Goal: Task Accomplishment & Management: Use online tool/utility

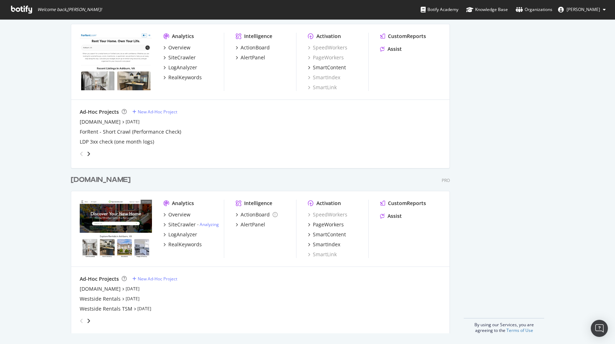
scroll to position [345, 0]
click at [327, 224] on div "PageWorkers" at bounding box center [328, 224] width 31 height 7
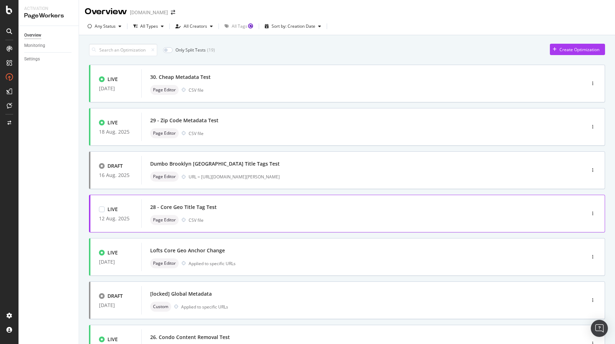
click at [293, 211] on div "28 - Core Geo Title Tag Test" at bounding box center [352, 207] width 405 height 10
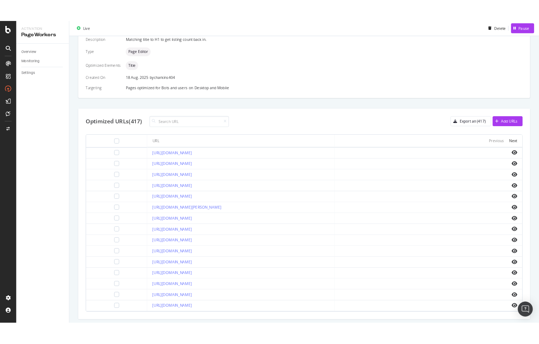
scroll to position [177, 0]
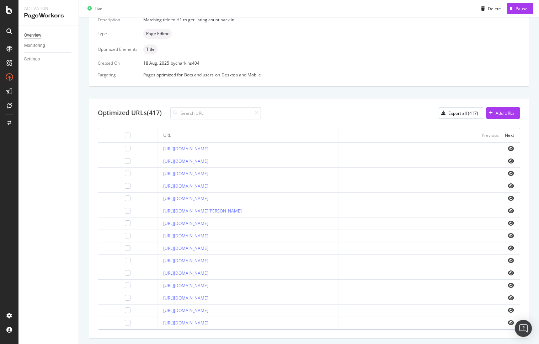
click at [40, 36] on div "Overview" at bounding box center [32, 35] width 17 height 7
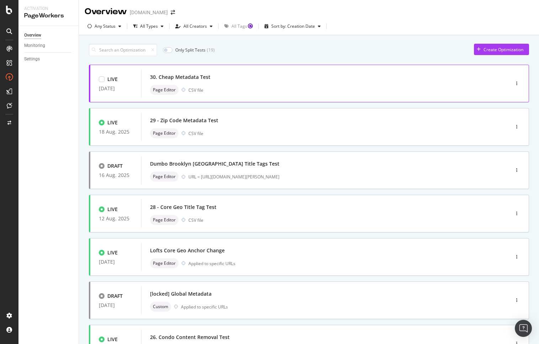
click at [210, 85] on div "Page Editor CSV file" at bounding box center [314, 90] width 329 height 10
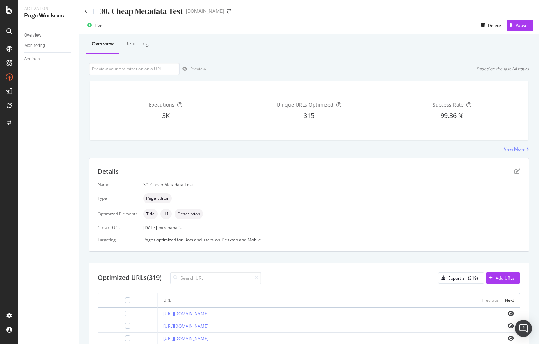
click at [515, 149] on div "View More" at bounding box center [514, 149] width 21 height 6
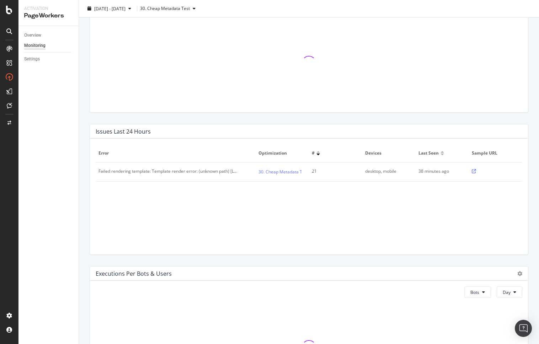
scroll to position [141, 0]
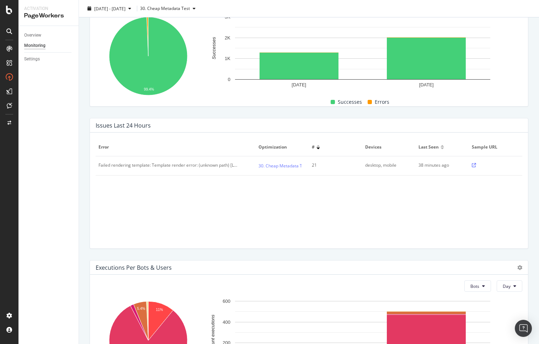
click at [473, 165] on icon at bounding box center [474, 165] width 4 height 4
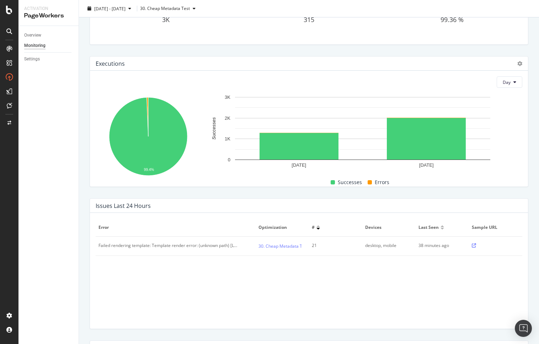
scroll to position [0, 0]
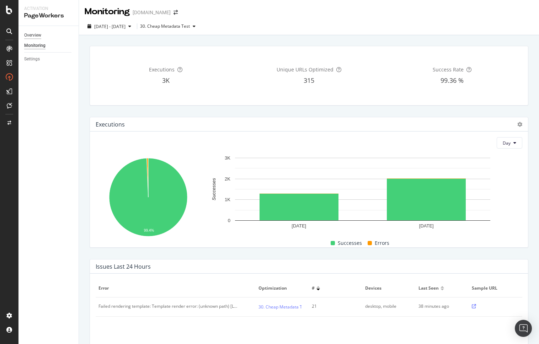
click at [36, 34] on div "Overview" at bounding box center [32, 35] width 17 height 7
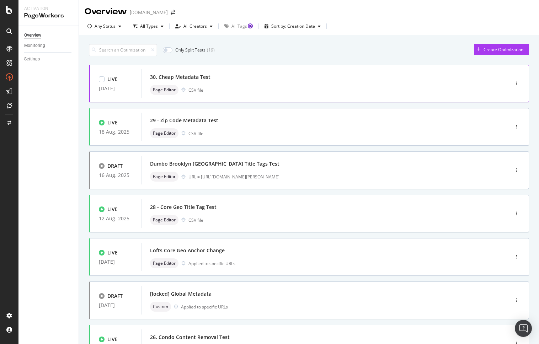
click at [264, 86] on div "Page Editor CSV file" at bounding box center [314, 90] width 329 height 10
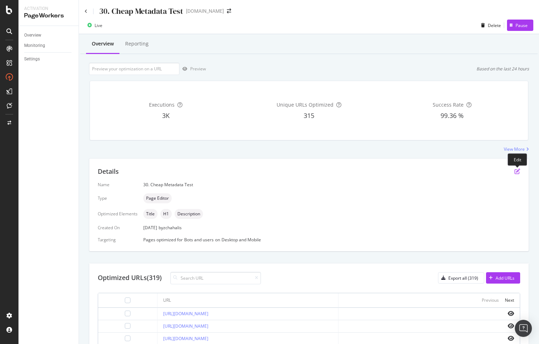
click at [518, 173] on icon "pen-to-square" at bounding box center [518, 172] width 6 height 6
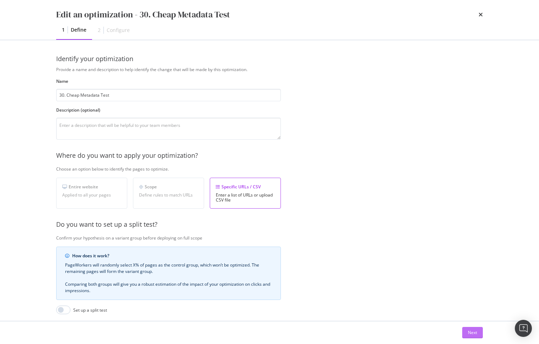
click at [472, 333] on div "Next" at bounding box center [472, 333] width 9 height 6
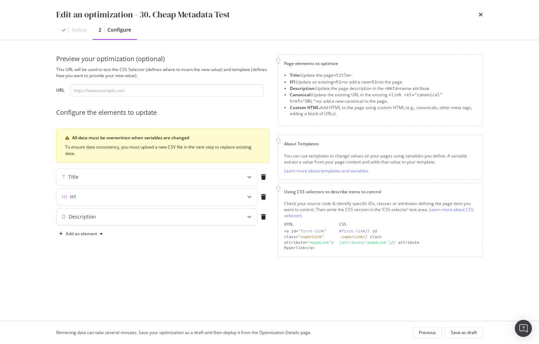
click at [159, 219] on div "Description" at bounding box center [143, 216] width 172 height 7
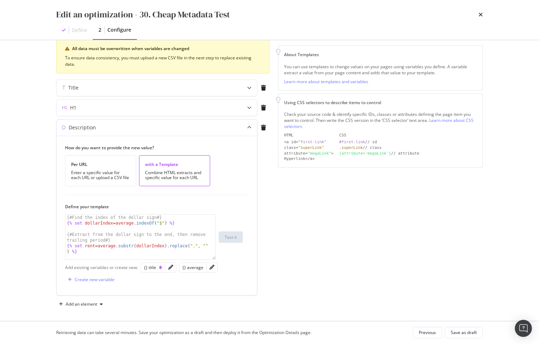
scroll to position [92, 0]
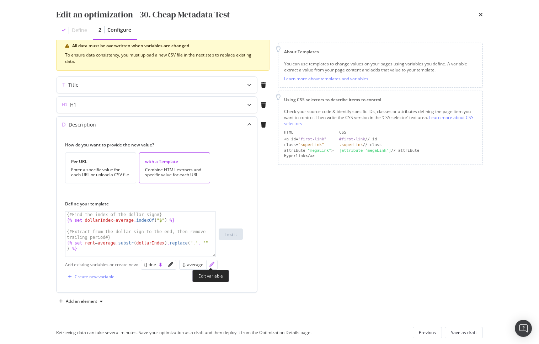
click at [209, 264] on icon "pencil" at bounding box center [211, 264] width 5 height 5
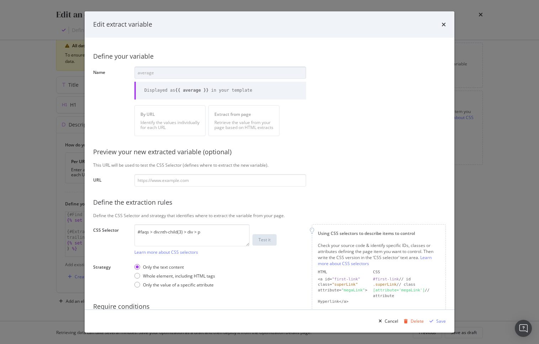
scroll to position [36, 0]
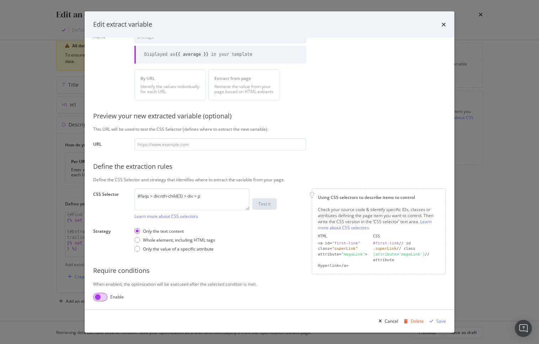
click at [103, 299] on input "modal" at bounding box center [100, 297] width 14 height 9
checkbox input "true"
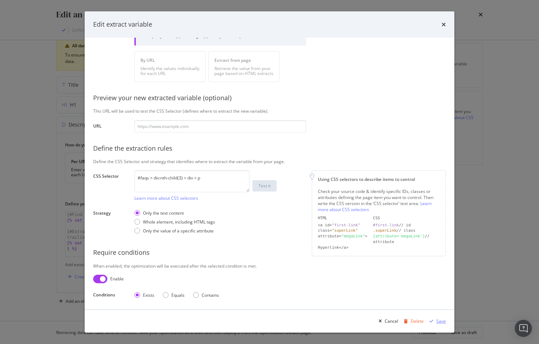
click at [438, 321] on div "Save" at bounding box center [441, 321] width 10 height 6
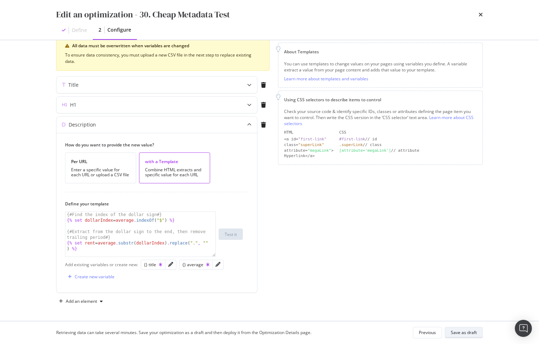
click at [467, 332] on div "Save as draft" at bounding box center [464, 333] width 26 height 6
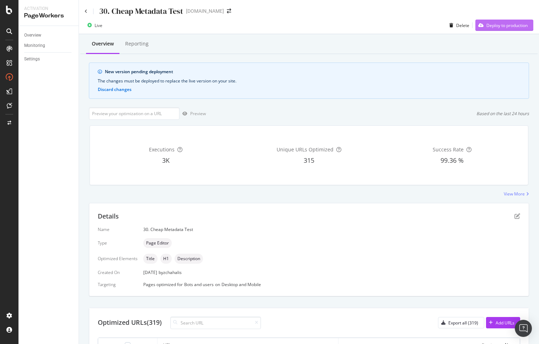
click at [506, 26] on div "Deploy to production" at bounding box center [507, 25] width 41 height 6
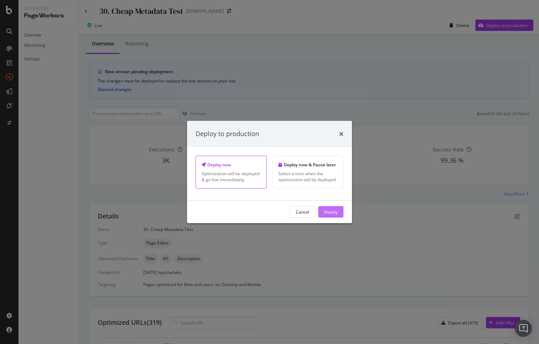
click at [335, 212] on div "Deploy" at bounding box center [331, 212] width 14 height 6
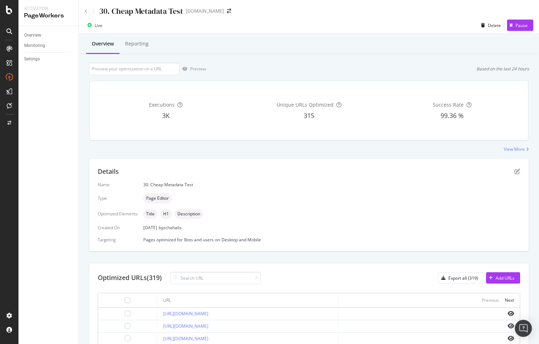
click at [85, 11] on icon at bounding box center [86, 11] width 3 height 4
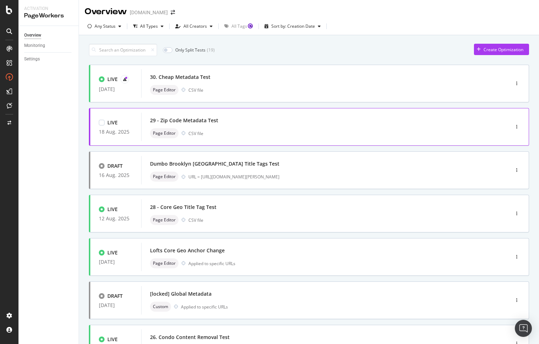
click at [254, 121] on div "29 - Zip Code Metadata Test" at bounding box center [314, 121] width 329 height 10
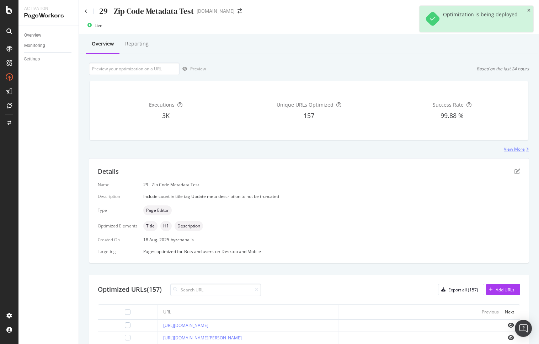
click at [511, 150] on div "View More" at bounding box center [514, 149] width 21 height 6
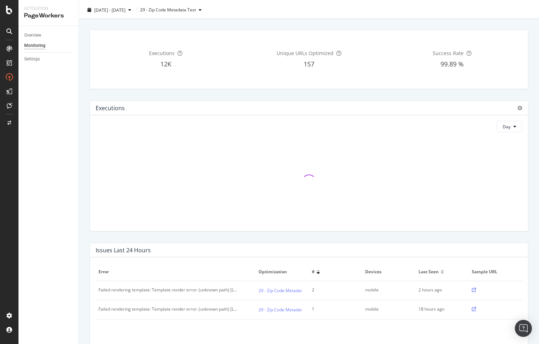
scroll to position [24, 0]
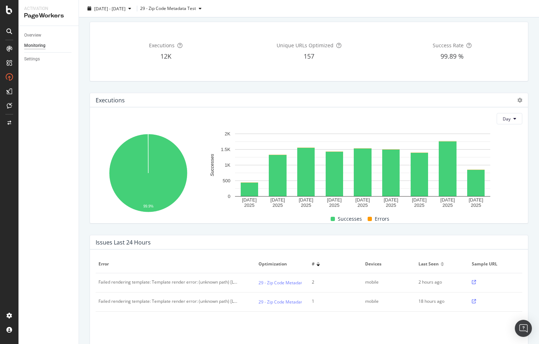
click at [473, 281] on icon at bounding box center [474, 282] width 4 height 4
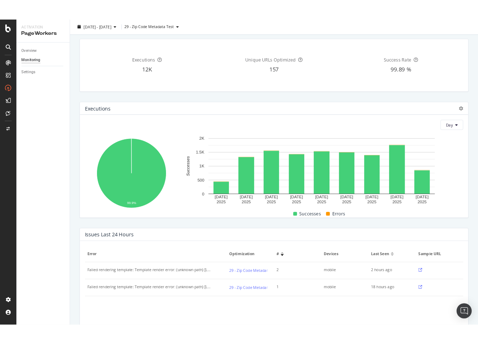
scroll to position [0, 0]
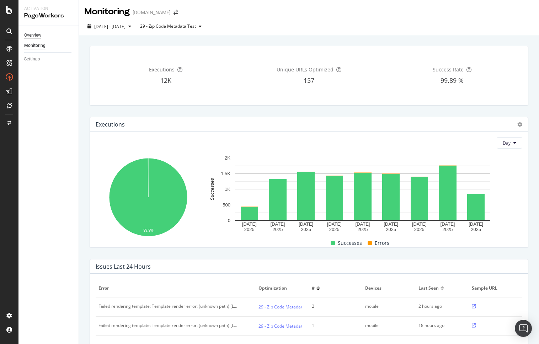
click at [33, 34] on div "Overview" at bounding box center [32, 35] width 17 height 7
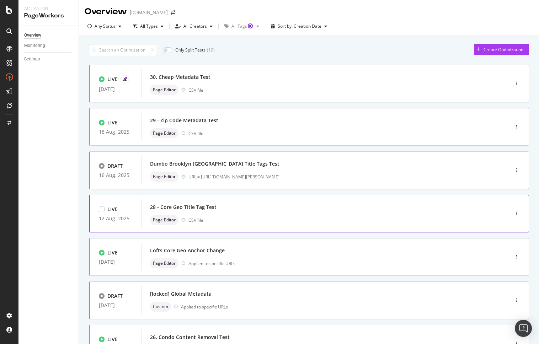
click at [226, 211] on div "28 - Core Geo Title Tag Test" at bounding box center [314, 207] width 329 height 10
